Goal: Information Seeking & Learning: Learn about a topic

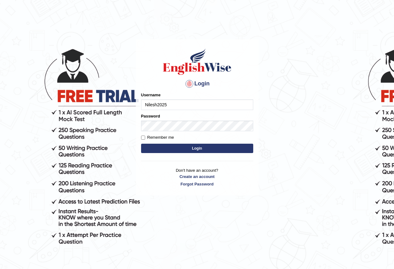
type input "Nilesh2025"
click at [223, 144] on button "Login" at bounding box center [197, 148] width 112 height 9
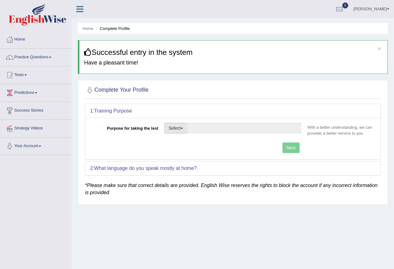
click at [183, 130] on button "Select" at bounding box center [175, 128] width 23 height 11
drag, startPoint x: 203, startPoint y: 152, endPoint x: 210, endPoint y: 150, distance: 8.0
click at [203, 151] on link "Permanent Residency" at bounding box center [192, 149] width 55 height 8
type input "Permanent Residency"
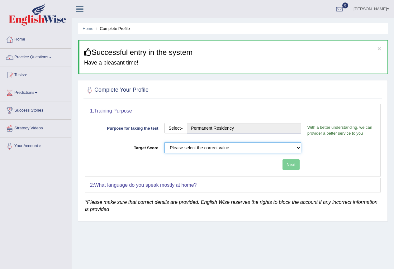
click at [253, 148] on select "Please select the correct value 50 (6 bands) 58 (6.5 bands) 65 (7 bands) 79 (8 …" at bounding box center [232, 147] width 137 height 11
select select "79"
click at [164, 142] on select "Please select the correct value 50 (6 bands) 58 (6.5 bands) 65 (7 bands) 79 (8 …" at bounding box center [232, 147] width 137 height 11
click at [293, 165] on button "Next" at bounding box center [290, 164] width 17 height 11
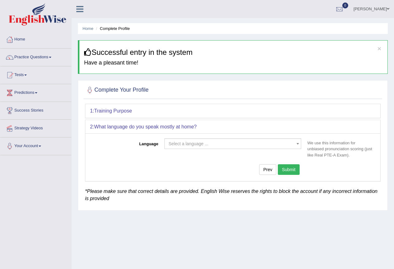
click at [266, 149] on div "Select a language ... Afrikaans Albanian Amharic Arabic Armenian Ashanti Azeri …" at bounding box center [232, 145] width 143 height 14
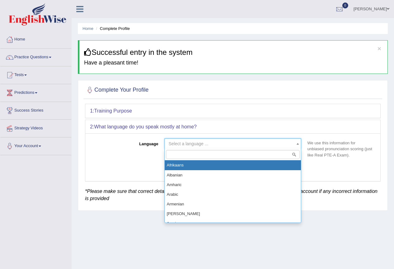
click at [263, 147] on span "Select a language ..." at bounding box center [232, 143] width 137 height 11
click at [270, 142] on span "Select a language ..." at bounding box center [230, 143] width 125 height 6
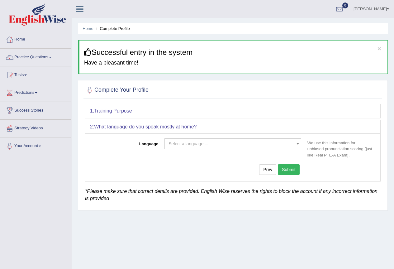
click at [269, 144] on span "Select a language ..." at bounding box center [230, 143] width 125 height 6
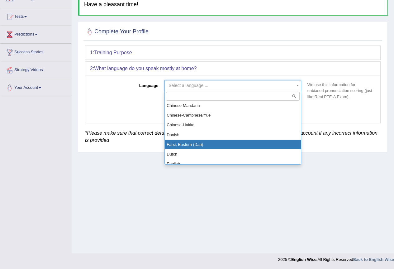
scroll to position [249, 0]
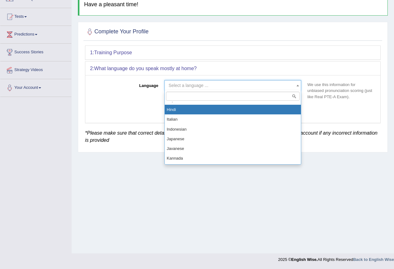
select select "Hindi"
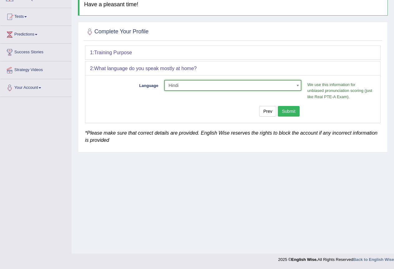
click at [285, 111] on button "Submit" at bounding box center [289, 111] width 22 height 11
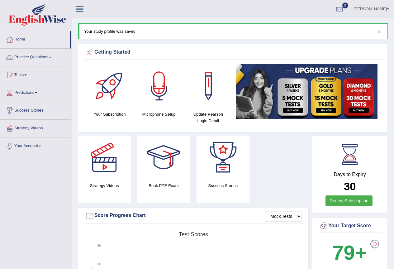
click at [49, 55] on link "Practice Questions" at bounding box center [35, 57] width 71 height 16
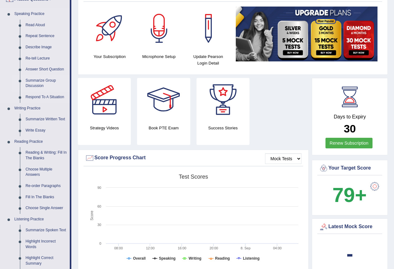
scroll to position [156, 0]
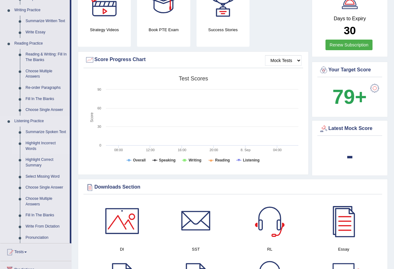
click at [43, 145] on link "Highlight Incorrect Words" at bounding box center [46, 146] width 47 height 16
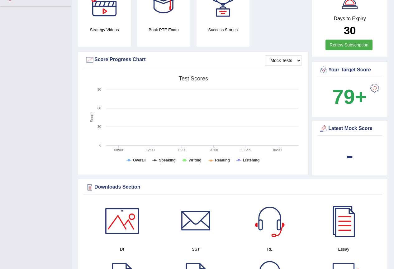
scroll to position [165, 0]
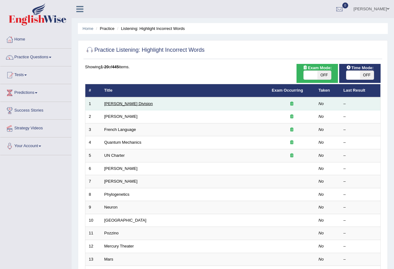
click at [118, 105] on link "[PERSON_NAME] Division" at bounding box center [128, 103] width 49 height 5
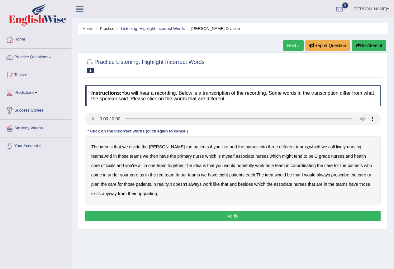
click at [336, 147] on b "lively" at bounding box center [341, 146] width 10 height 5
click at [282, 158] on b "might" at bounding box center [287, 155] width 11 height 5
drag, startPoint x: 358, startPoint y: 155, endPoint x: 351, endPoint y: 154, distance: 7.2
click at [115, 163] on b "officials" at bounding box center [108, 165] width 14 height 5
click at [317, 175] on b "always" at bounding box center [323, 174] width 13 height 5
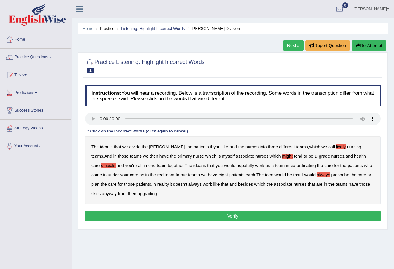
click at [138, 194] on b "upgrading" at bounding box center [147, 193] width 19 height 5
click at [224, 216] on button "Verify" at bounding box center [232, 215] width 295 height 11
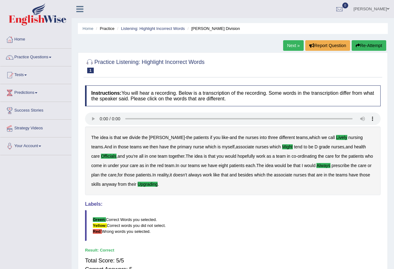
click at [294, 43] on link "Next »" at bounding box center [293, 45] width 21 height 11
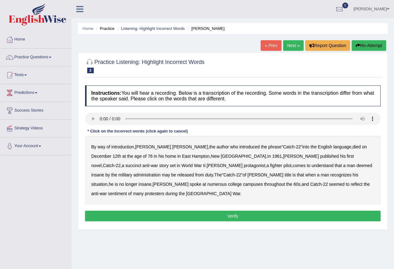
click at [141, 163] on b "succinct" at bounding box center [133, 165] width 16 height 5
click at [160, 172] on b "administration" at bounding box center [146, 174] width 27 height 5
click at [107, 181] on b "situation" at bounding box center [99, 183] width 16 height 5
click at [351, 184] on b "reflect" at bounding box center [357, 183] width 12 height 5
click at [266, 210] on button "Verify" at bounding box center [232, 215] width 295 height 11
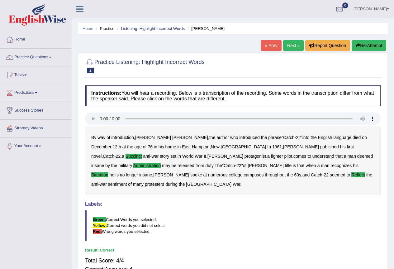
click at [286, 46] on link "Next »" at bounding box center [293, 45] width 21 height 11
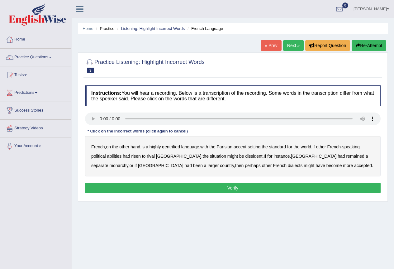
click at [177, 147] on b "gentrified" at bounding box center [171, 146] width 18 height 5
click at [120, 156] on b "abilities" at bounding box center [114, 155] width 15 height 5
click at [245, 156] on b "dissident" at bounding box center [253, 155] width 17 height 5
click at [128, 163] on b "monarchy" at bounding box center [118, 165] width 19 height 5
click at [250, 189] on button "Verify" at bounding box center [232, 187] width 295 height 11
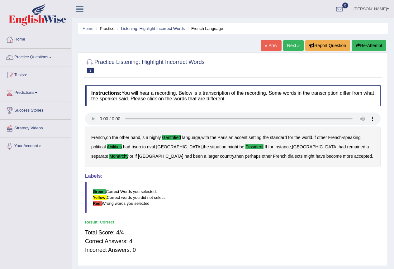
click at [288, 43] on link "Next »" at bounding box center [293, 45] width 21 height 11
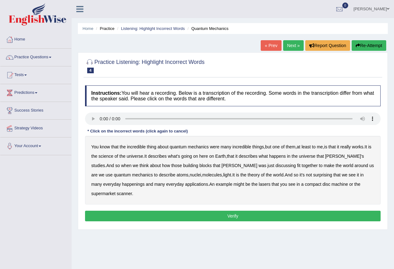
click at [107, 155] on b "science" at bounding box center [105, 155] width 15 height 5
click at [275, 166] on b "discussing" at bounding box center [285, 165] width 20 height 5
click at [122, 184] on b "happenings" at bounding box center [133, 183] width 22 height 5
click at [331, 183] on b "machine" at bounding box center [339, 183] width 16 height 5
click at [297, 210] on button "Verify" at bounding box center [232, 215] width 295 height 11
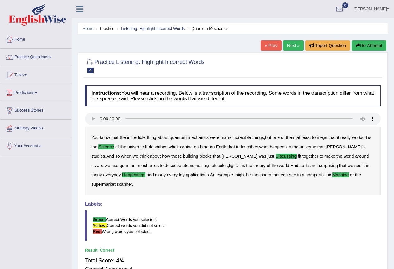
click at [291, 46] on link "Next »" at bounding box center [293, 45] width 21 height 11
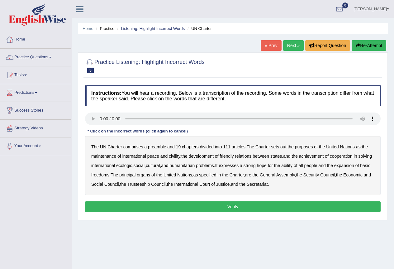
click at [286, 148] on b "out" at bounding box center [283, 146] width 6 height 5
click at [174, 156] on b "civility" at bounding box center [174, 155] width 11 height 5
click at [132, 166] on b "ecologic" at bounding box center [124, 165] width 16 height 5
click at [292, 164] on b "ability" at bounding box center [286, 165] width 11 height 5
click at [228, 206] on button "Verify" at bounding box center [232, 206] width 295 height 11
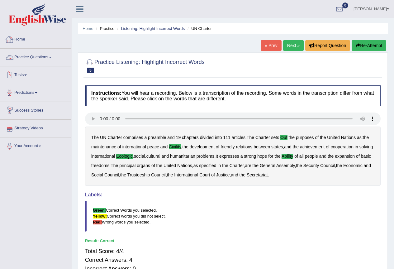
click at [23, 41] on link "Home" at bounding box center [35, 39] width 71 height 16
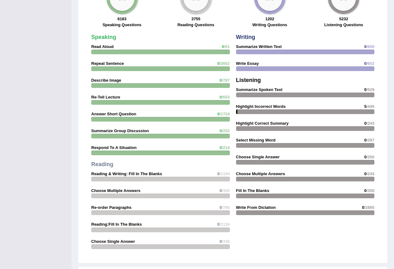
scroll to position [553, 0]
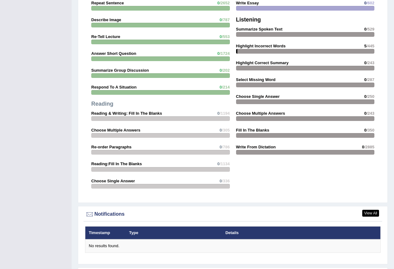
click at [254, 135] on div at bounding box center [305, 135] width 139 height 5
click at [274, 51] on div at bounding box center [305, 51] width 139 height 5
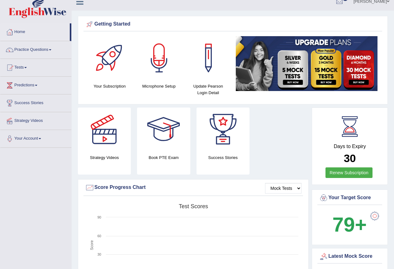
scroll to position [0, 0]
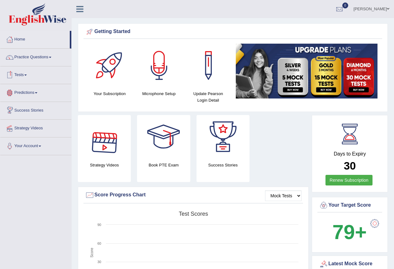
click at [36, 91] on link "Predictions" at bounding box center [35, 92] width 71 height 16
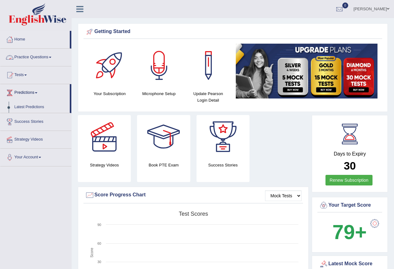
click at [47, 54] on link "Practice Questions" at bounding box center [35, 57] width 71 height 16
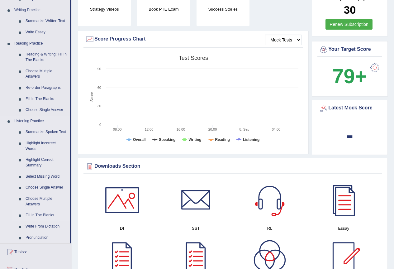
scroll to position [187, 0]
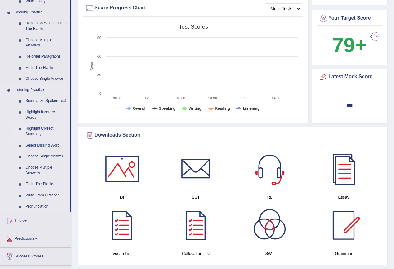
click at [36, 133] on link "Highlight Correct Summary" at bounding box center [46, 131] width 47 height 16
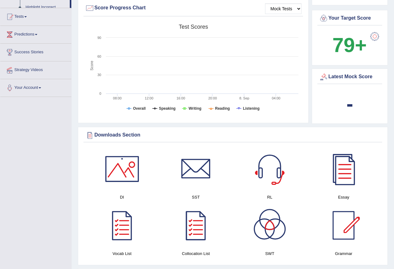
scroll to position [80, 0]
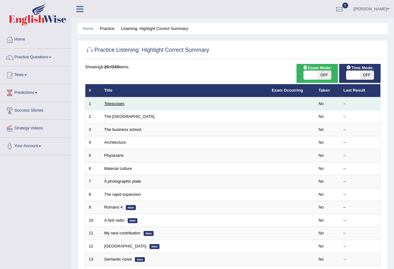
click at [121, 102] on link "Telescopes" at bounding box center [114, 103] width 20 height 5
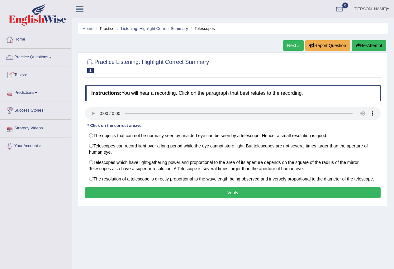
click at [43, 58] on link "Practice Questions" at bounding box center [35, 57] width 71 height 16
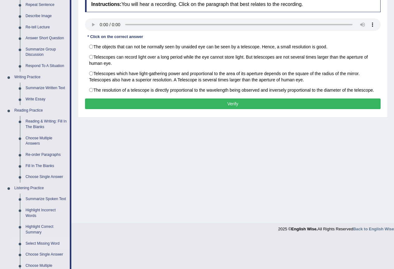
scroll to position [218, 0]
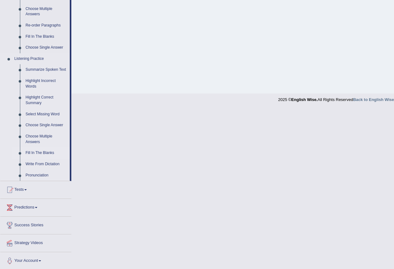
click at [38, 152] on link "Fill In The Blanks" at bounding box center [46, 152] width 47 height 11
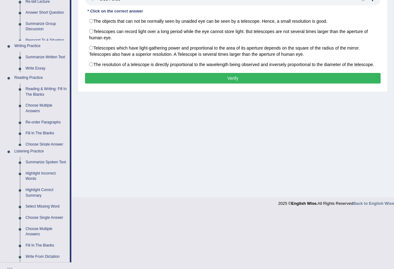
scroll to position [58, 0]
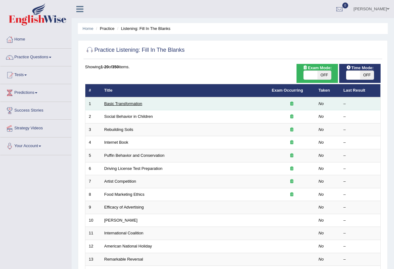
click at [113, 101] on link "Basic Transformation" at bounding box center [123, 103] width 38 height 5
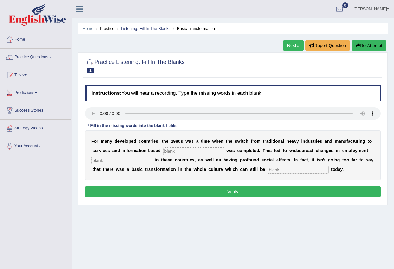
click at [173, 150] on input "text" at bounding box center [193, 150] width 61 height 7
click at [173, 152] on input "text" at bounding box center [193, 150] width 61 height 7
type input "etru"
click at [140, 160] on input "text" at bounding box center [121, 160] width 61 height 7
type input "patterns"
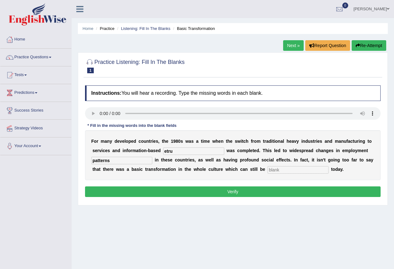
click at [275, 171] on input "text" at bounding box center [297, 169] width 61 height 7
type input "observed"
click at [178, 152] on input "etru" at bounding box center [193, 150] width 61 height 7
type input "enterprised"
click at [199, 190] on button "Verify" at bounding box center [232, 191] width 295 height 11
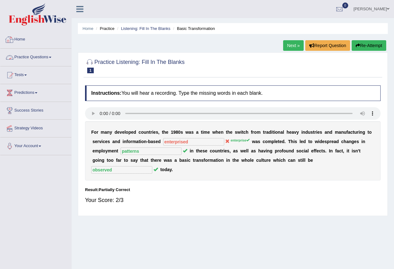
click at [55, 56] on link "Practice Questions" at bounding box center [35, 57] width 71 height 16
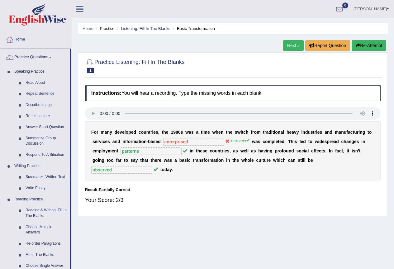
click at [20, 36] on link "Home" at bounding box center [35, 39] width 71 height 16
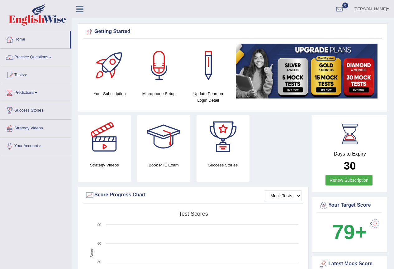
click at [35, 58] on link "Practice Questions" at bounding box center [35, 57] width 71 height 16
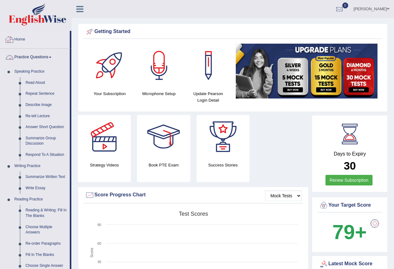
click at [20, 36] on link "Home" at bounding box center [34, 39] width 69 height 16
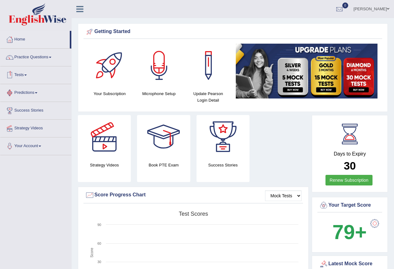
click at [27, 75] on span at bounding box center [25, 74] width 2 height 1
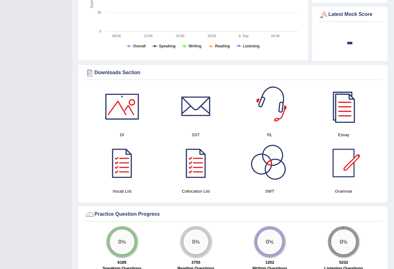
scroll to position [311, 0]
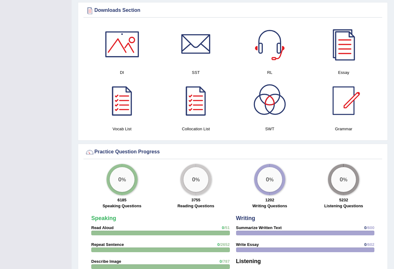
click at [120, 110] on div at bounding box center [122, 101] width 44 height 44
click at [201, 106] on div at bounding box center [196, 101] width 44 height 44
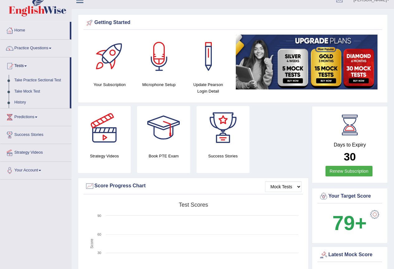
scroll to position [0, 0]
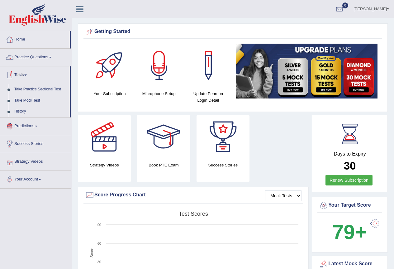
click at [35, 56] on link "Practice Questions" at bounding box center [35, 57] width 71 height 16
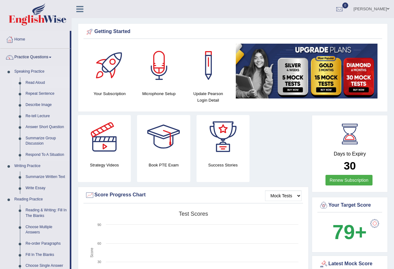
click at [32, 82] on link "Read Aloud" at bounding box center [46, 82] width 47 height 11
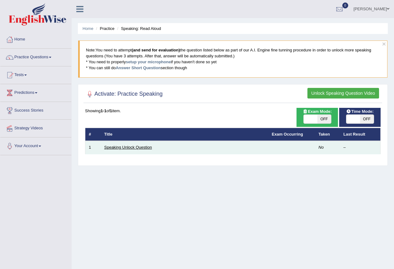
click at [132, 148] on link "Speaking Unlock Question" at bounding box center [128, 147] width 48 height 5
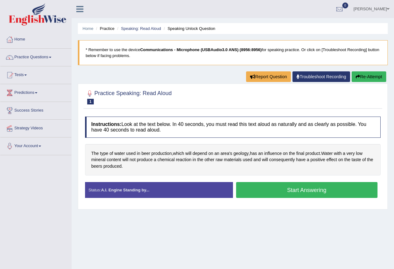
click at [256, 192] on button "Start Answering" at bounding box center [307, 190] width 142 height 16
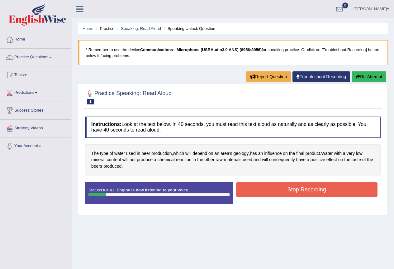
click at [256, 192] on button "Stop Recording" at bounding box center [307, 189] width 142 height 14
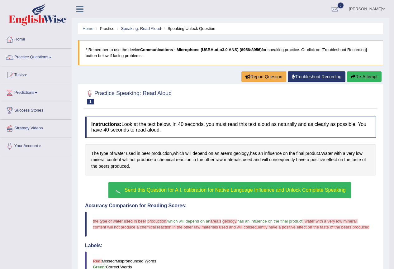
click at [247, 184] on button "Send this Question for A.I. calibration for Native Language Influence and Unloc…" at bounding box center [229, 190] width 242 height 16
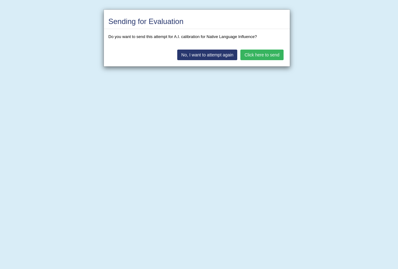
click at [268, 55] on button "Click here to send" at bounding box center [262, 54] width 43 height 11
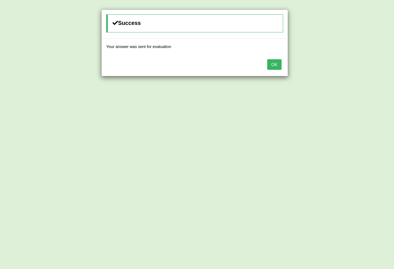
click at [275, 64] on button "OK" at bounding box center [274, 64] width 14 height 11
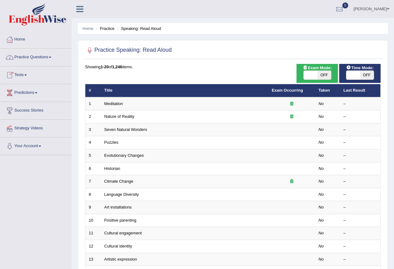
click at [34, 58] on link "Practice Questions" at bounding box center [35, 57] width 71 height 16
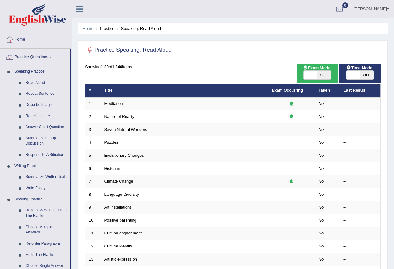
click at [204, 9] on ul "[PERSON_NAME] Toggle navigation Username: Nilesh2025 Access Type: Online Subscr…" at bounding box center [281, 9] width 226 height 18
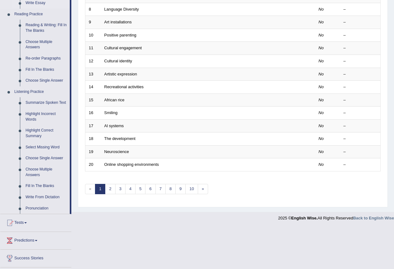
scroll to position [187, 0]
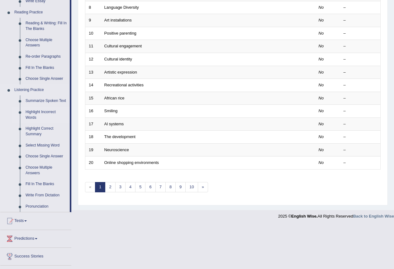
click at [38, 112] on link "Highlight Incorrect Words" at bounding box center [46, 114] width 47 height 16
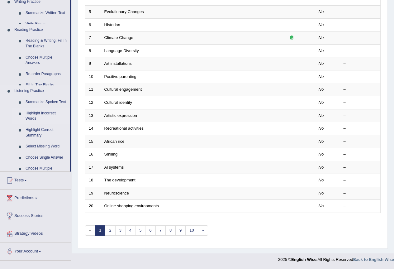
scroll to position [144, 0]
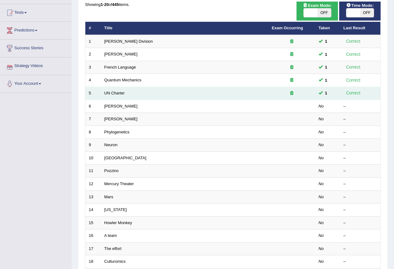
scroll to position [93, 0]
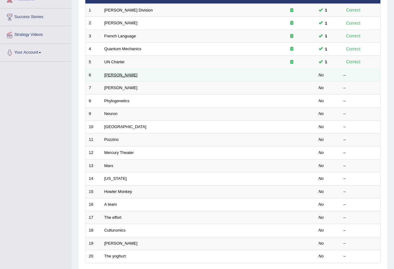
click at [112, 76] on link "[PERSON_NAME]" at bounding box center [120, 75] width 33 height 5
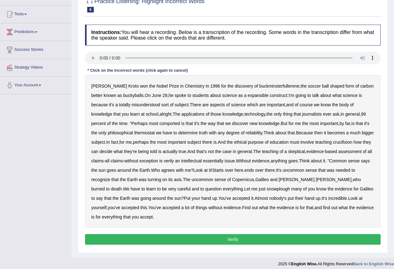
scroll to position [65, 0]
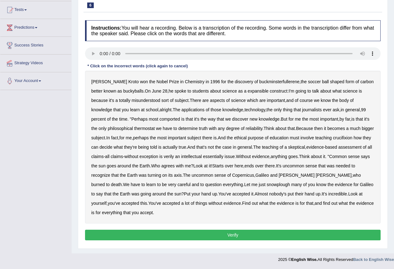
click at [235, 81] on b "discovery" at bounding box center [244, 81] width 18 height 5
click at [259, 82] on b "buckminsterfullerene" at bounding box center [279, 81] width 40 height 5
click at [262, 80] on b "buckminsterfullerene" at bounding box center [279, 81] width 40 height 5
click at [251, 90] on b "expansible" at bounding box center [257, 90] width 21 height 5
click at [235, 81] on b "discovery" at bounding box center [244, 81] width 18 height 5
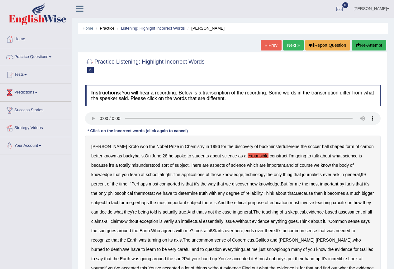
scroll to position [0, 0]
click at [50, 58] on link "Practice Questions" at bounding box center [35, 57] width 71 height 16
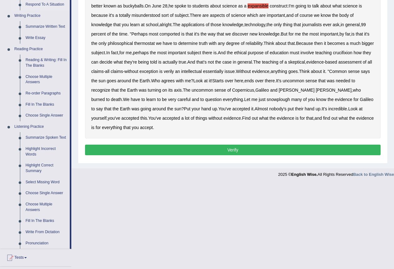
scroll to position [187, 0]
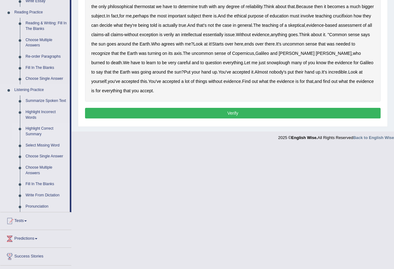
click at [39, 129] on link "Highlight Correct Summary" at bounding box center [46, 131] width 47 height 16
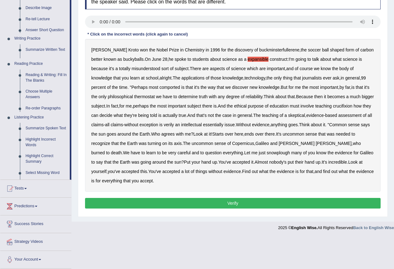
scroll to position [65, 0]
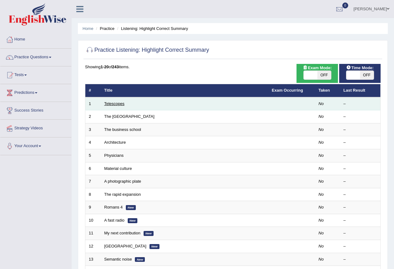
click at [113, 102] on link "Telescopes" at bounding box center [114, 103] width 20 height 5
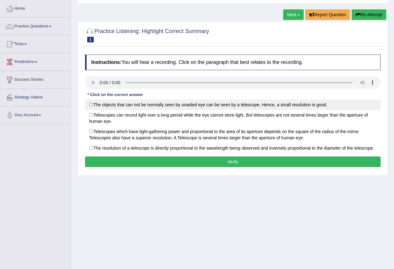
scroll to position [31, 0]
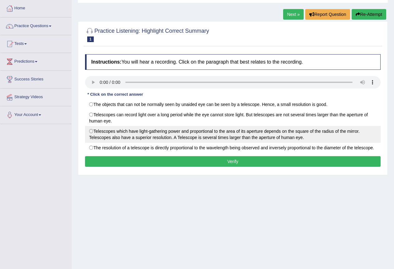
click at [90, 131] on label "Telescopes which have light-gathering power and proportional to the area of its…" at bounding box center [232, 134] width 295 height 17
radio input "true"
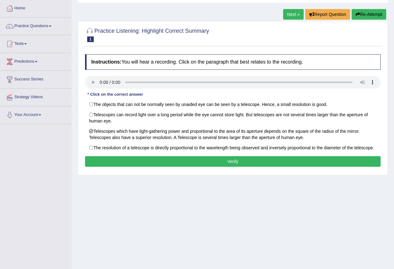
click at [213, 161] on button "Verify" at bounding box center [232, 161] width 295 height 11
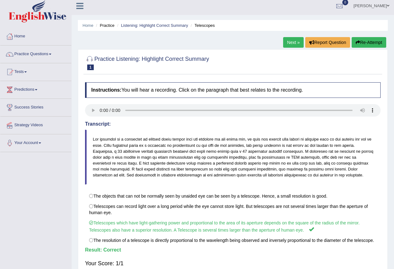
scroll to position [0, 0]
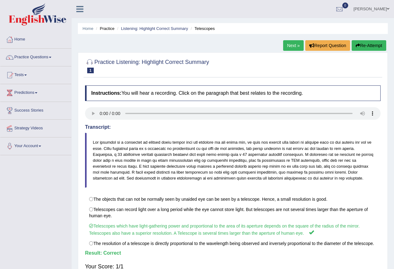
drag, startPoint x: 296, startPoint y: 105, endPoint x: 293, endPoint y: 102, distance: 4.9
click at [294, 45] on link "Next »" at bounding box center [293, 45] width 21 height 11
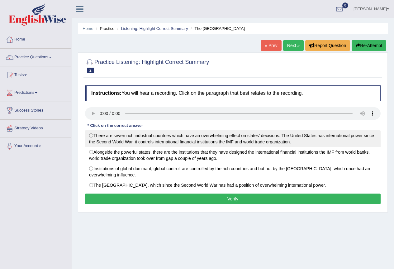
click at [268, 140] on label "There are seven rich industrial countries which have an overwhelming effect on …" at bounding box center [232, 138] width 295 height 17
radio input "true"
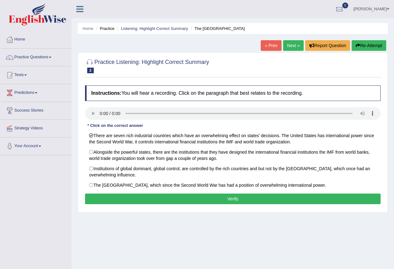
click at [242, 199] on button "Verify" at bounding box center [232, 198] width 295 height 11
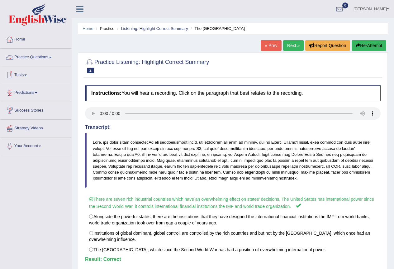
click at [45, 59] on link "Practice Questions" at bounding box center [35, 57] width 71 height 16
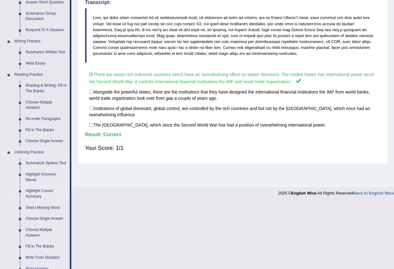
scroll to position [156, 0]
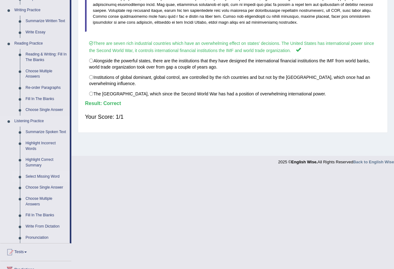
click at [49, 177] on link "Select Missing Word" at bounding box center [46, 176] width 47 height 11
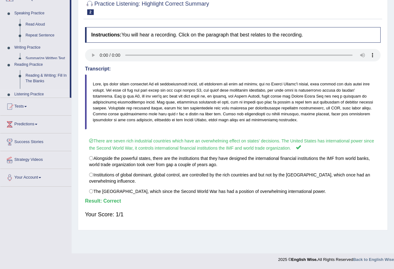
scroll to position [58, 0]
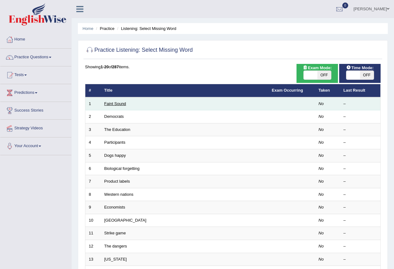
click at [109, 103] on link "Faint Sound" at bounding box center [115, 103] width 22 height 5
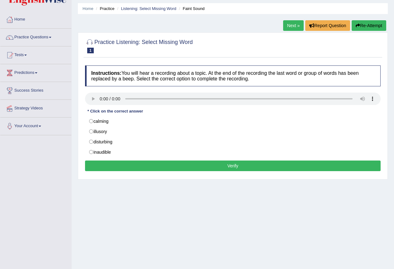
scroll to position [31, 0]
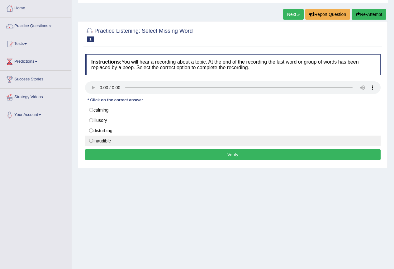
click at [154, 140] on label "inaudible" at bounding box center [232, 140] width 295 height 11
radio input "true"
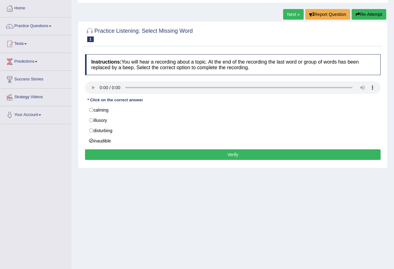
click at [190, 154] on button "Verify" at bounding box center [232, 154] width 295 height 11
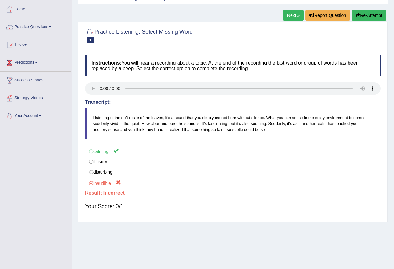
scroll to position [0, 0]
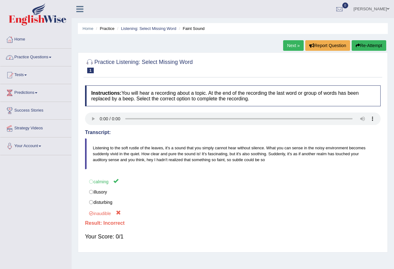
click at [49, 57] on link "Practice Questions" at bounding box center [35, 57] width 71 height 16
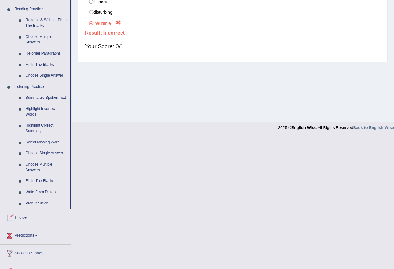
scroll to position [218, 0]
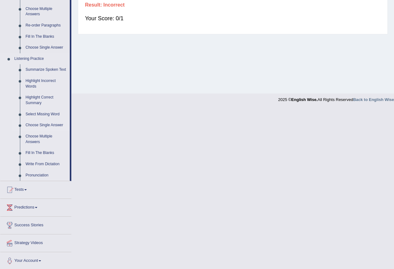
click at [43, 124] on link "Choose Single Answer" at bounding box center [46, 125] width 47 height 11
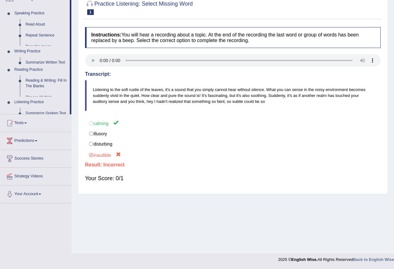
scroll to position [58, 0]
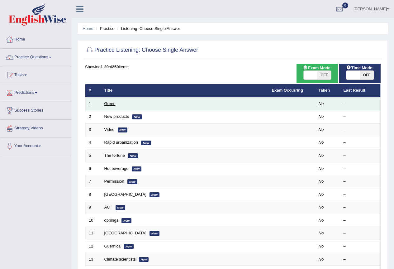
click at [112, 101] on link "Green" at bounding box center [109, 103] width 11 height 5
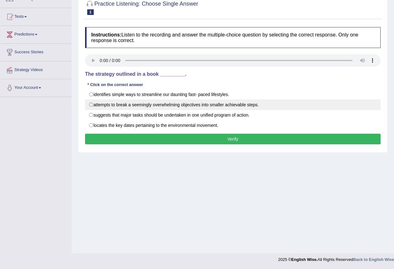
click at [242, 101] on label "attempts to break a seemingly overwhelming objectives into smaller achievable s…" at bounding box center [232, 104] width 295 height 11
radio input "true"
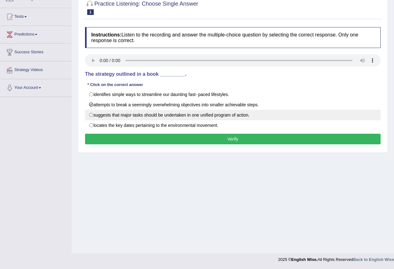
click at [238, 115] on label "suggests that major tasks should be undertaken in one unified program of action." at bounding box center [232, 115] width 295 height 11
radio input "true"
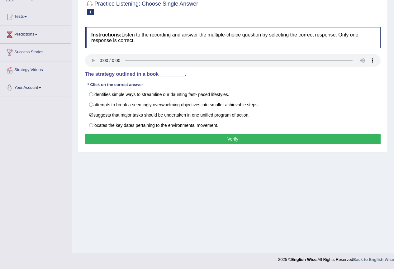
click at [238, 138] on button "Verify" at bounding box center [232, 139] width 295 height 11
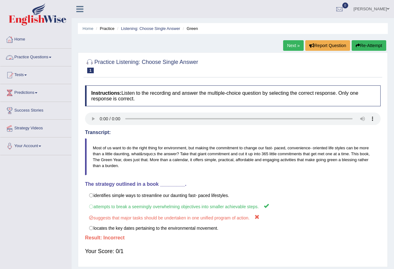
click at [40, 59] on link "Practice Questions" at bounding box center [35, 57] width 71 height 16
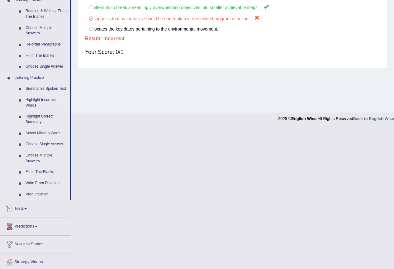
scroll to position [219, 0]
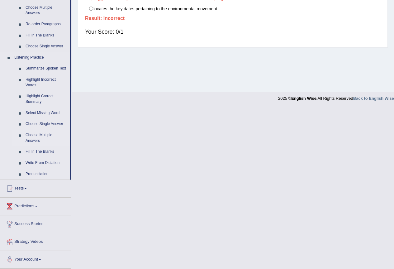
click at [36, 139] on link "Choose Multiple Answers" at bounding box center [46, 137] width 47 height 16
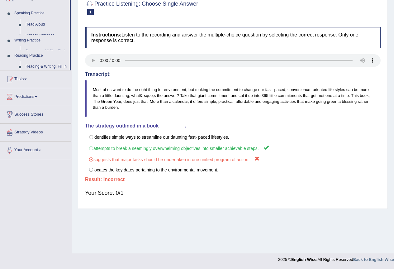
scroll to position [58, 0]
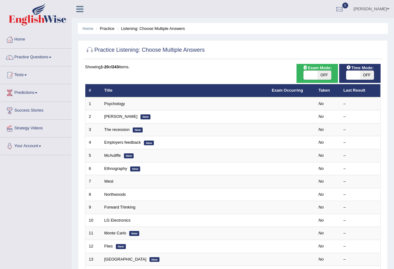
click at [109, 102] on link "Psychology" at bounding box center [114, 103] width 21 height 5
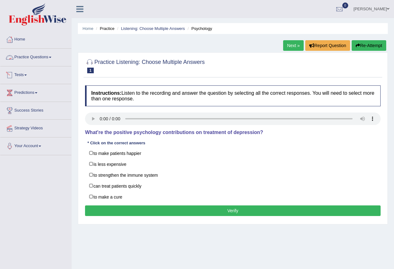
click at [51, 57] on span at bounding box center [50, 57] width 2 height 1
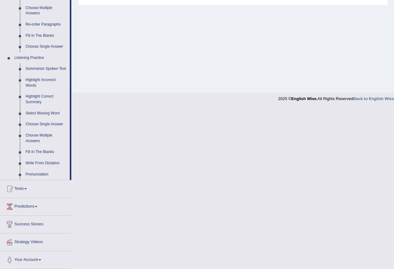
scroll to position [219, 0]
click at [51, 151] on link "Fill In The Blanks" at bounding box center [46, 151] width 47 height 11
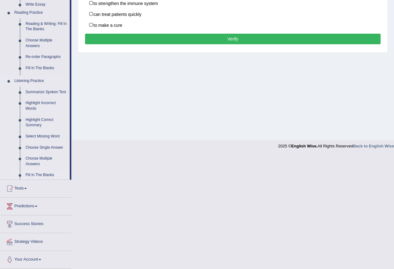
scroll to position [58, 0]
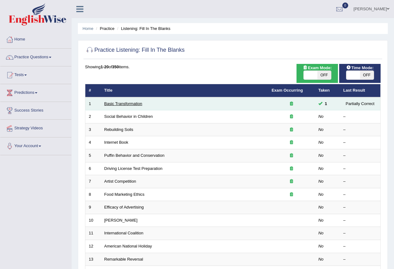
click at [124, 103] on link "Basic Transformation" at bounding box center [123, 103] width 38 height 5
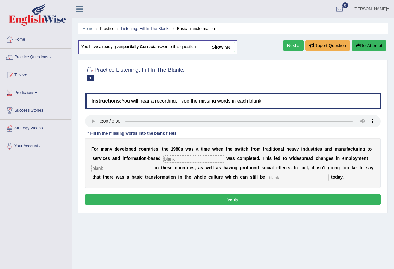
click at [141, 168] on input "text" at bounding box center [121, 167] width 61 height 7
click at [277, 176] on input "text" at bounding box center [297, 177] width 61 height 7
click at [198, 156] on input "text" at bounding box center [193, 158] width 61 height 7
click at [276, 177] on input "text" at bounding box center [297, 177] width 61 height 7
click at [291, 41] on link "Next »" at bounding box center [293, 45] width 21 height 11
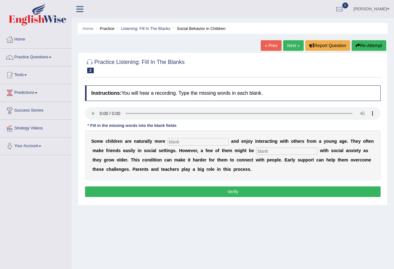
click at [287, 41] on link "Next »" at bounding box center [293, 45] width 21 height 11
